Goal: Information Seeking & Learning: Stay updated

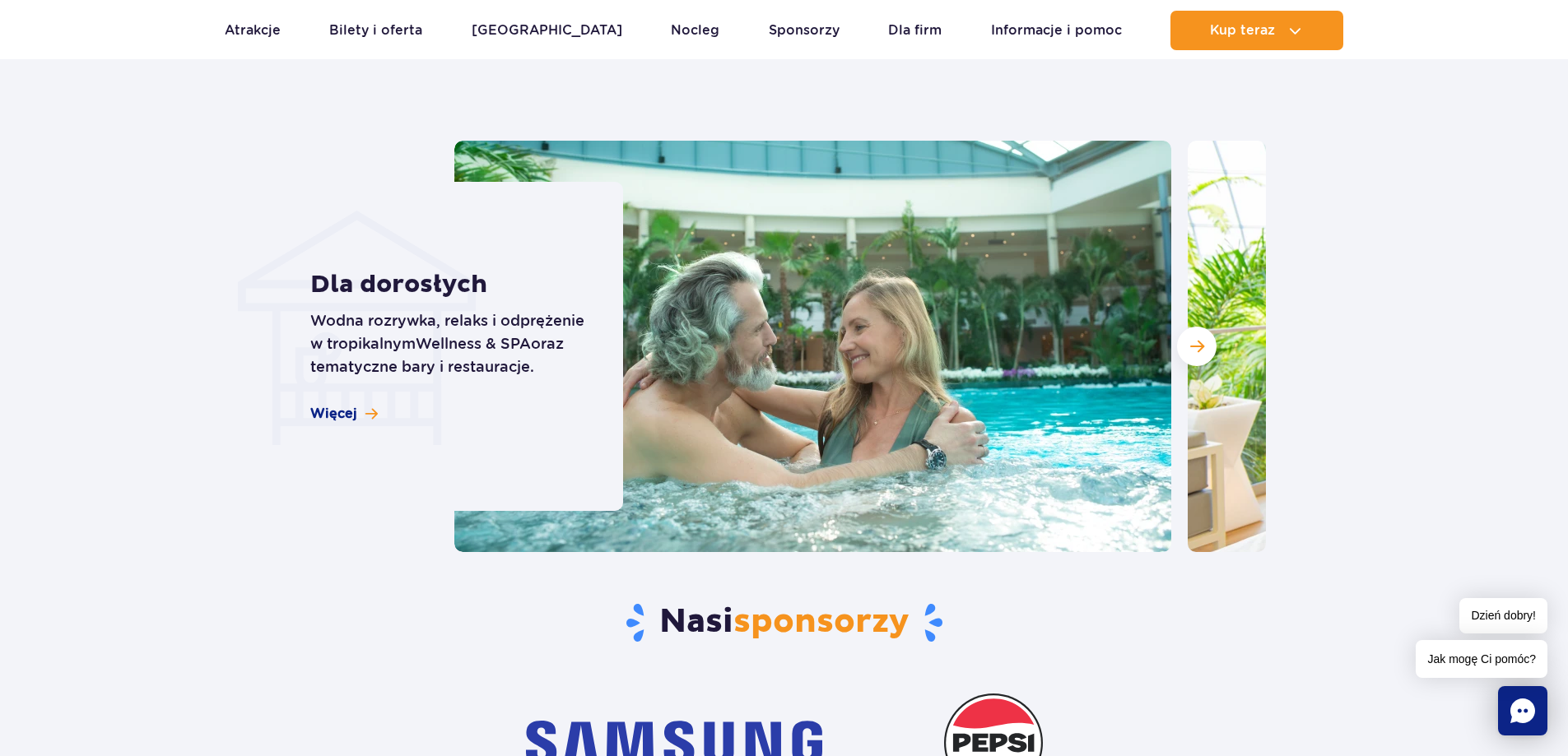
scroll to position [4854, 0]
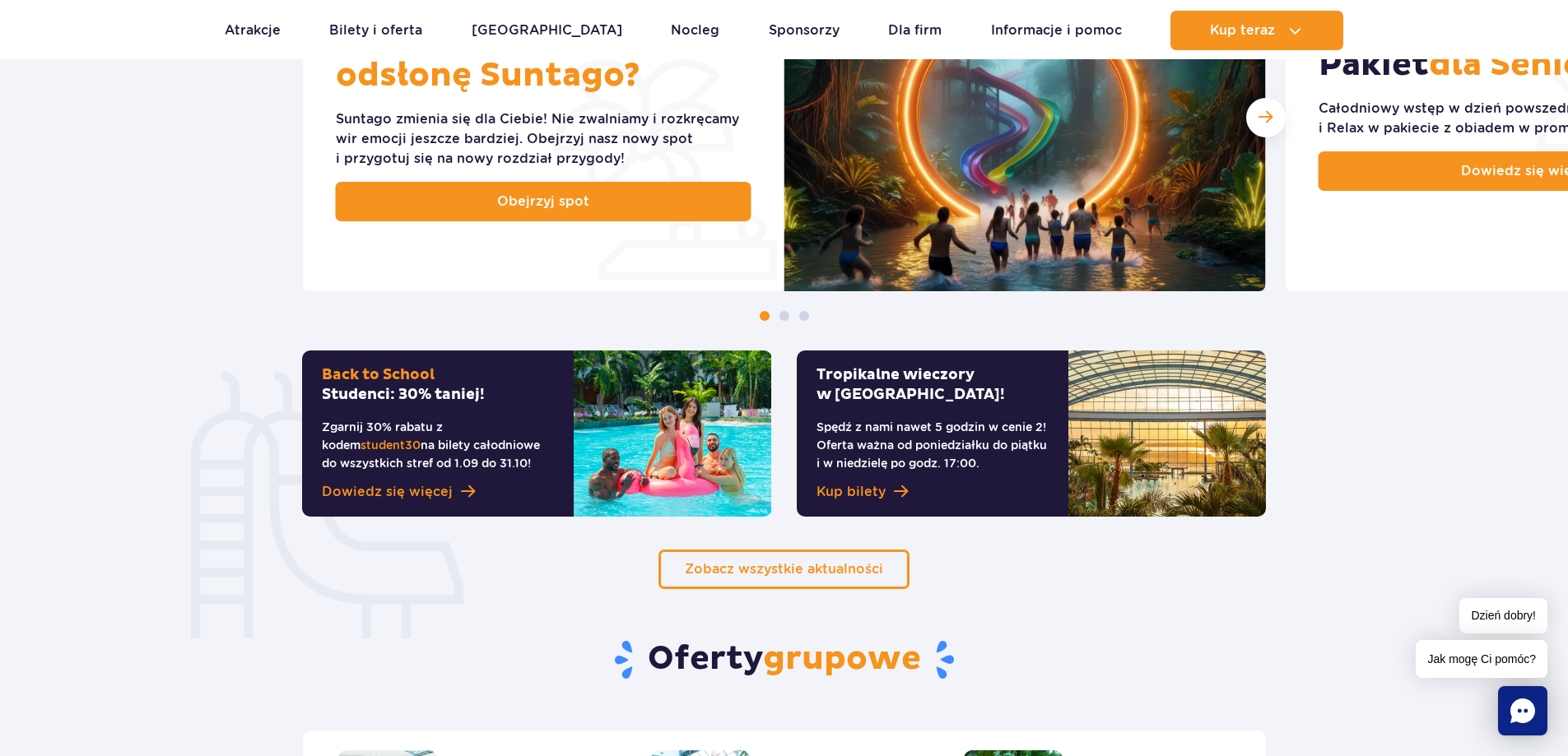
scroll to position [905, 0]
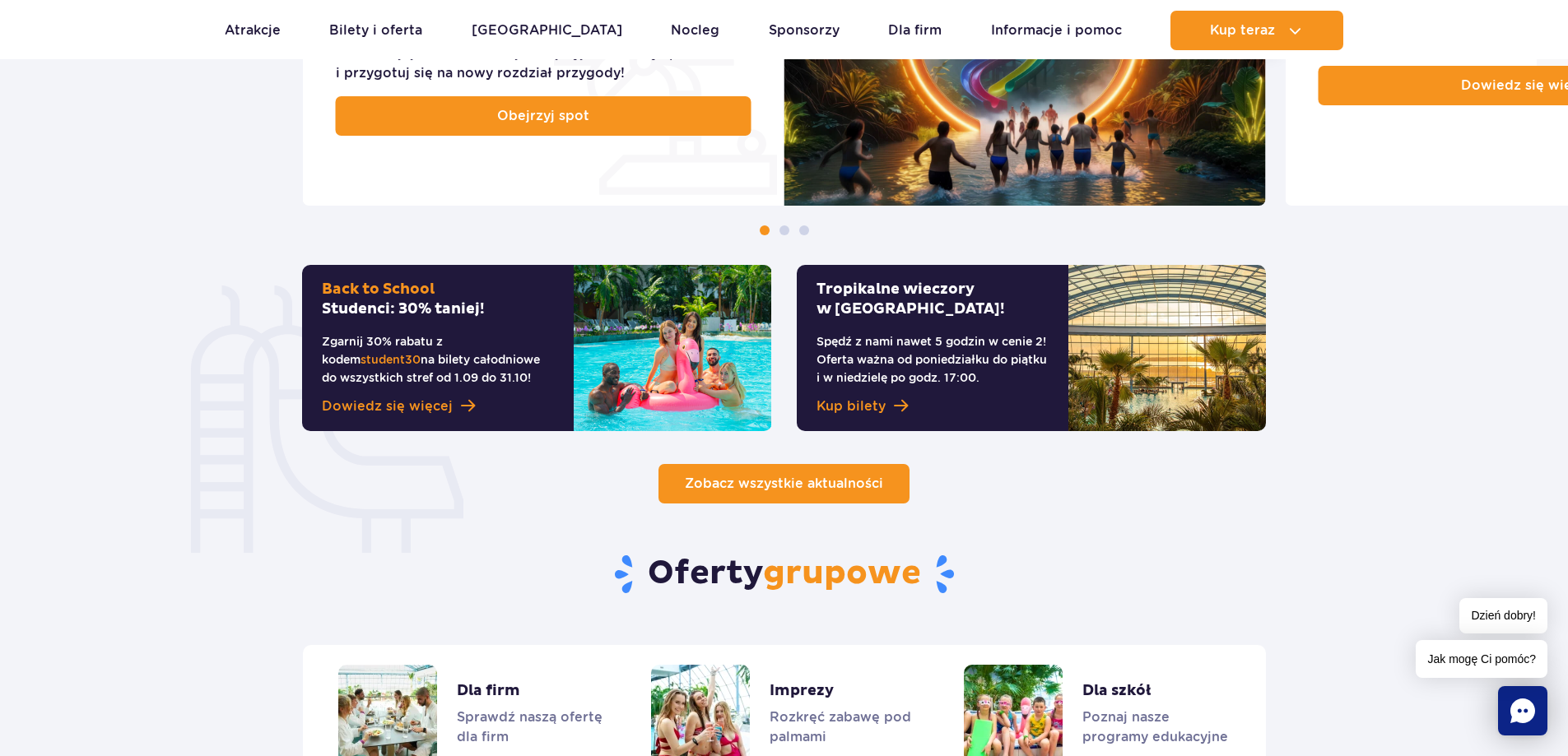
click at [835, 497] on link "Zobacz wszystkie aktualności" at bounding box center [784, 483] width 251 height 40
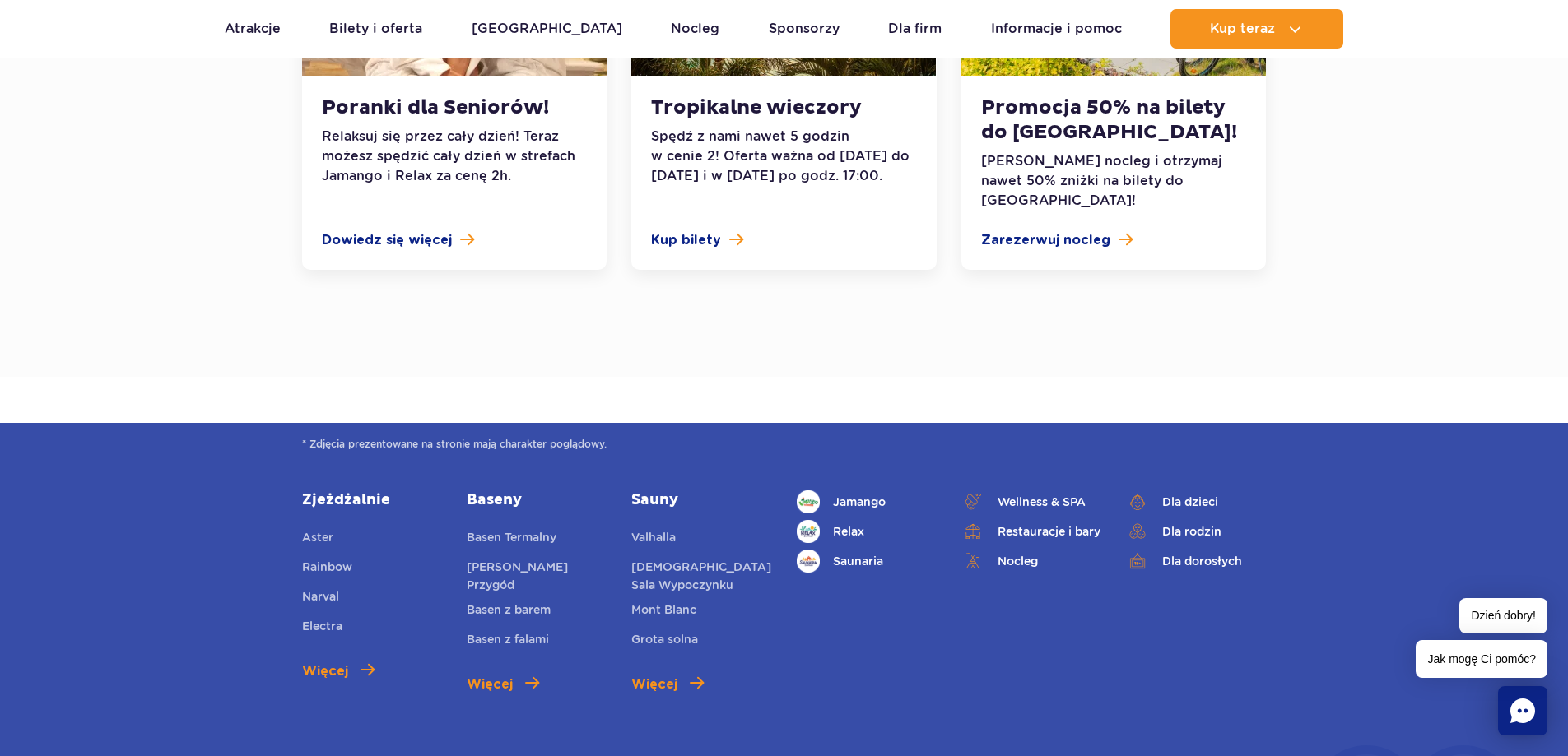
scroll to position [1481, 0]
